Goal: Complete application form

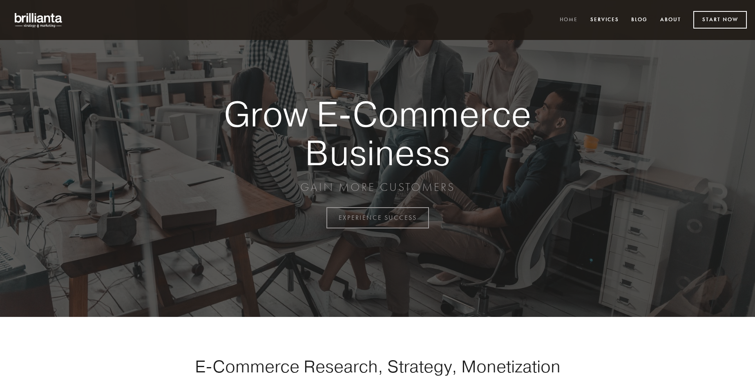
scroll to position [2140, 0]
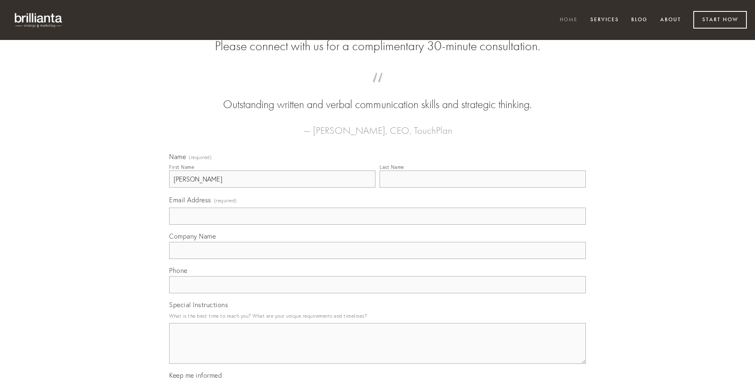
type input "[PERSON_NAME]"
click at [482, 188] on input "Last Name" at bounding box center [482, 179] width 206 height 17
type input "[PERSON_NAME]"
click at [377, 225] on input "Email Address (required)" at bounding box center [377, 216] width 416 height 17
type input "[EMAIL_ADDRESS][DOMAIN_NAME]"
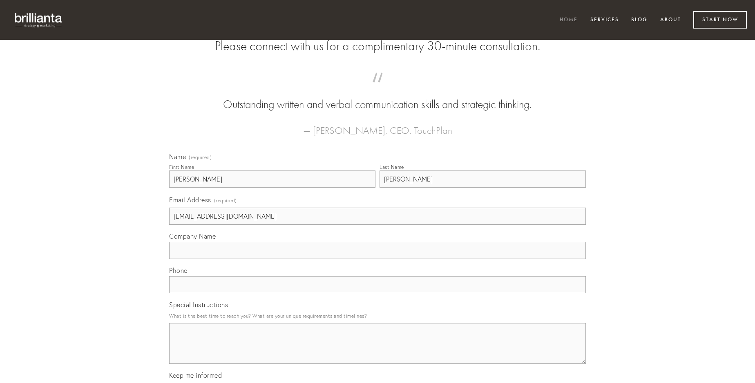
click at [377, 259] on input "Company Name" at bounding box center [377, 250] width 416 height 17
type input "suasoria"
click at [377, 294] on input "text" at bounding box center [377, 284] width 416 height 17
click at [377, 351] on textarea "Special Instructions" at bounding box center [377, 343] width 416 height 41
type textarea "clementia"
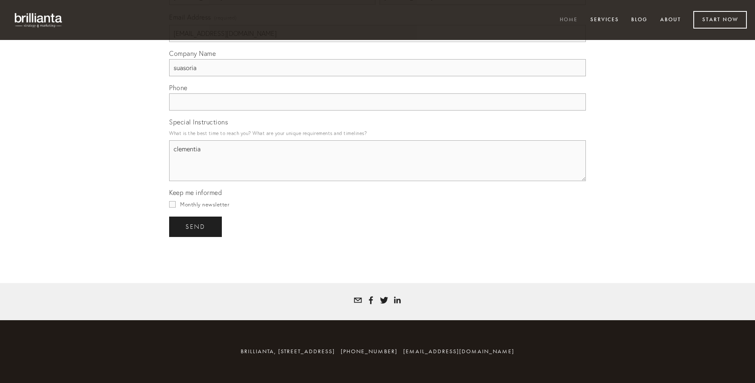
click at [196, 227] on span "send" at bounding box center [195, 226] width 20 height 7
